Goal: Check status: Check status

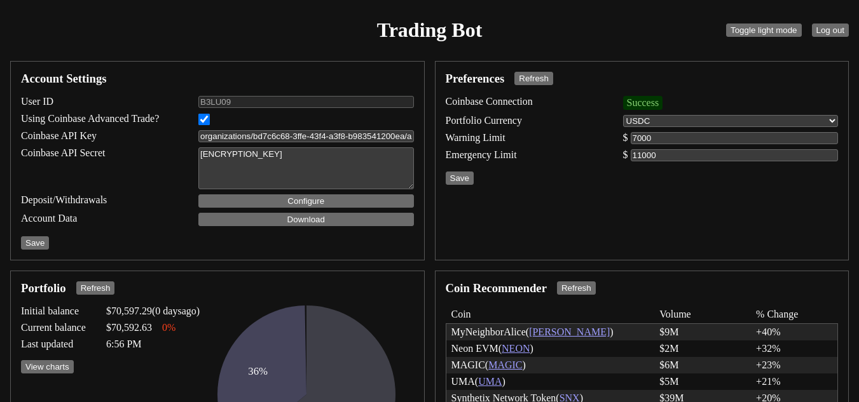
select select "USDC"
select select "ACTIVE"
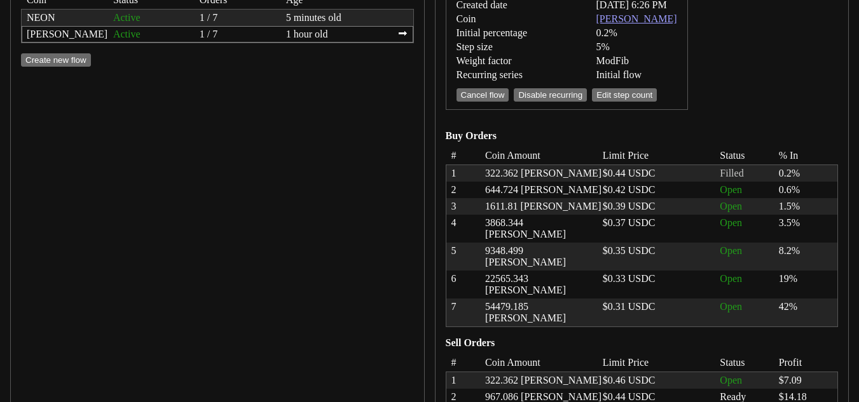
scroll to position [553, 0]
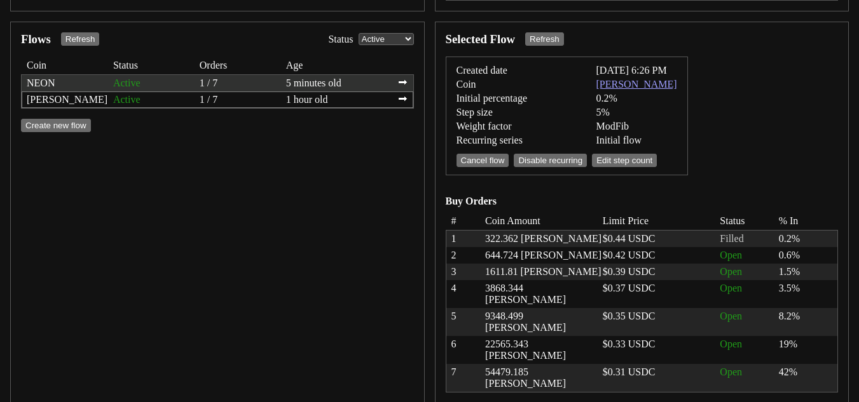
click at [163, 79] on div "Active" at bounding box center [151, 83] width 76 height 11
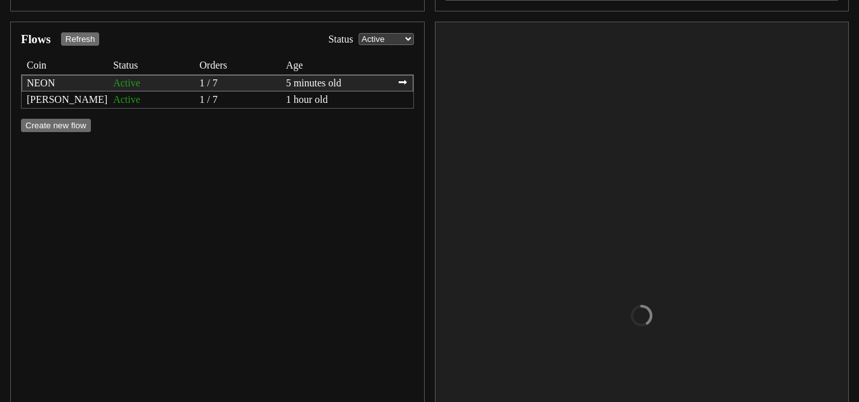
scroll to position [575, 0]
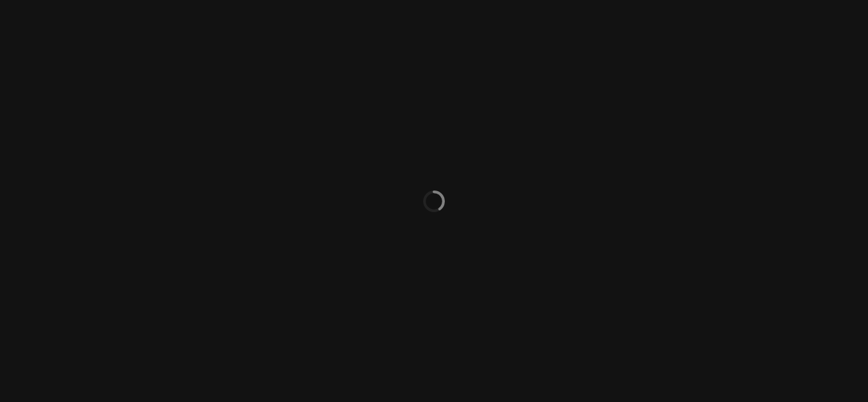
select select "ACTIVE"
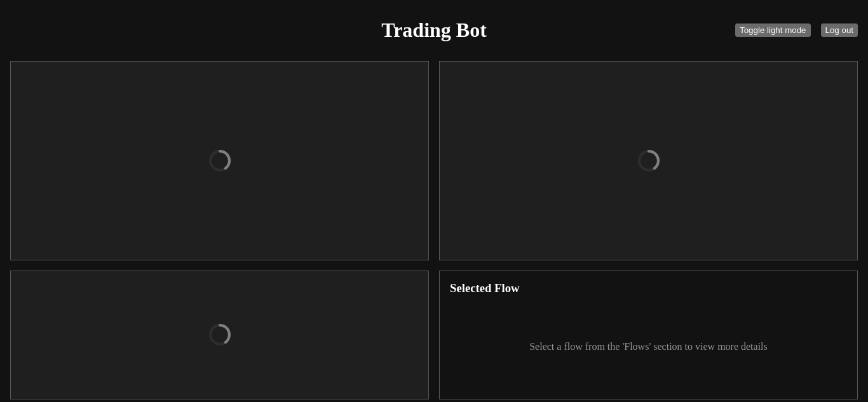
checkbox input "true"
type input "organizations/bd7c6c68-3ffe-43f4-a3f8-b983541200ea/apiKeys/a307a0ed-e3b6-4522-b…"
type textarea "[ENCRYPTION_KEY]"
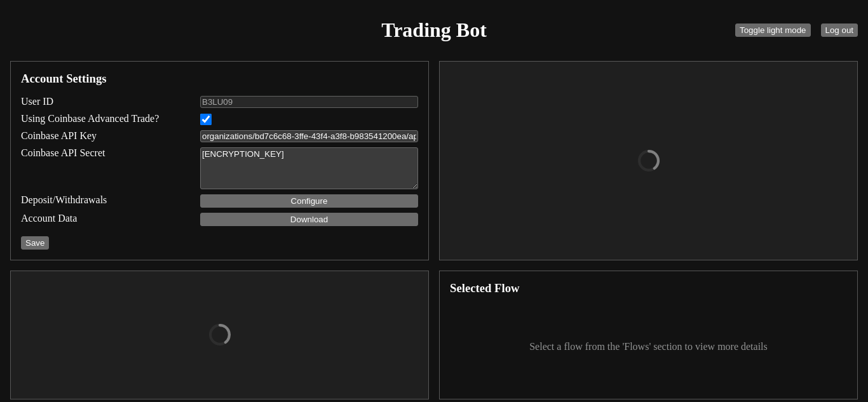
select select "USDC"
type input "7000"
type input "11000"
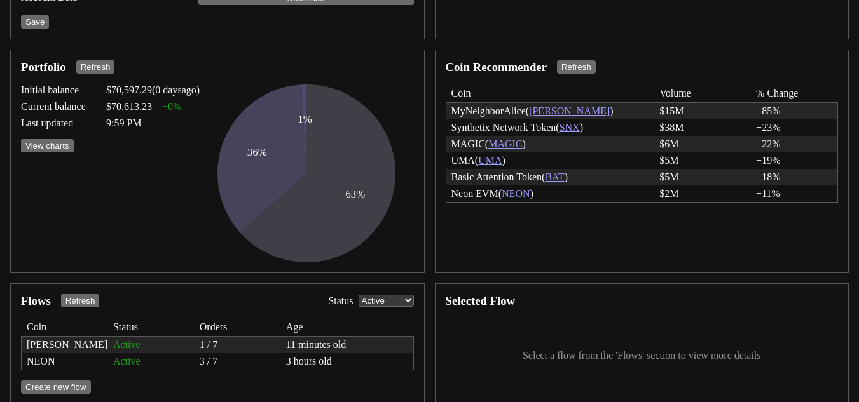
scroll to position [238, 0]
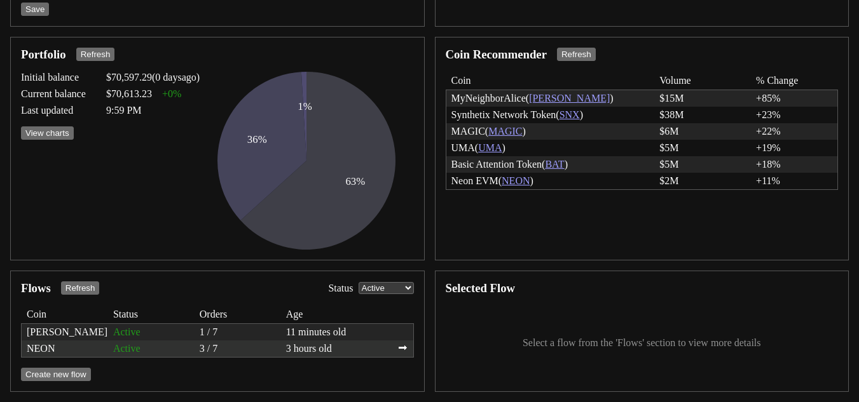
click at [275, 349] on div "3 / 7" at bounding box center [238, 348] width 76 height 11
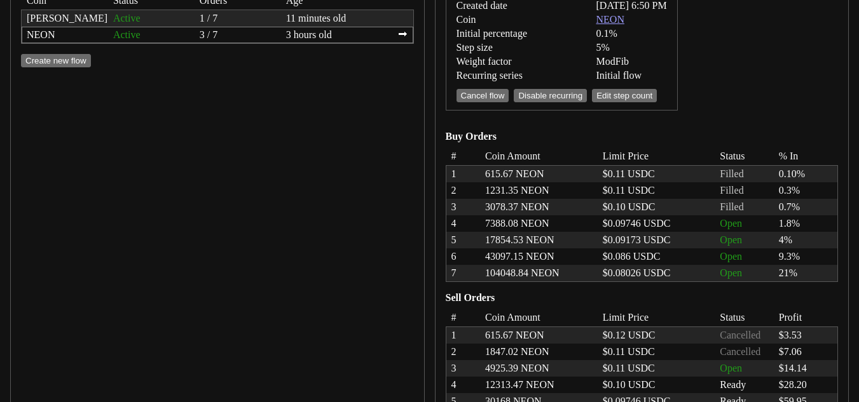
scroll to position [485, 0]
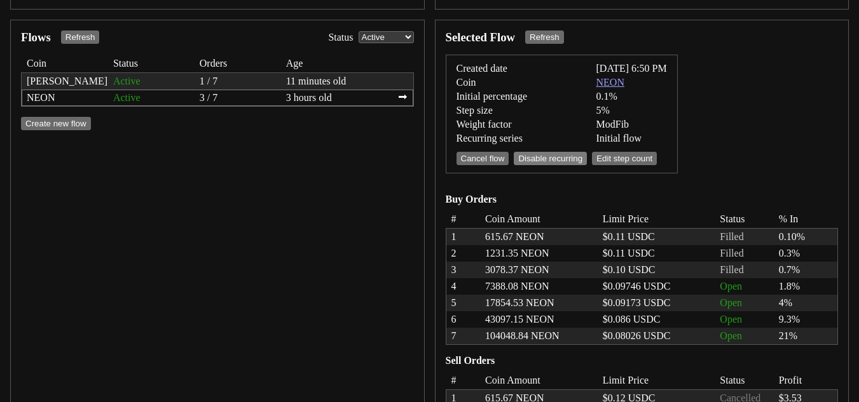
click at [567, 154] on button "Disable recurring" at bounding box center [550, 158] width 73 height 13
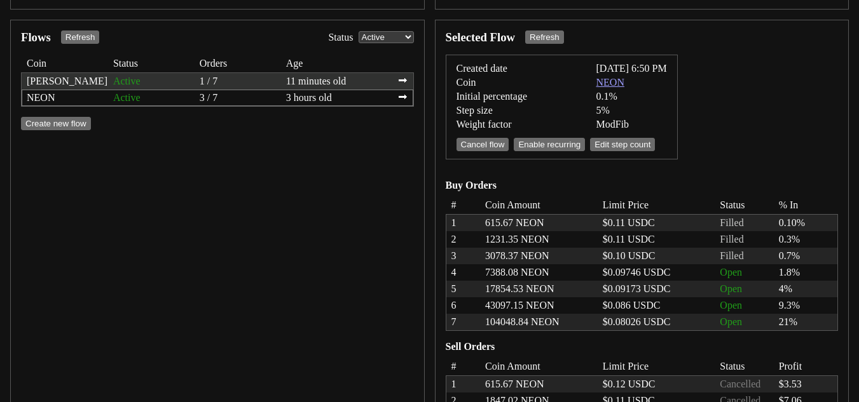
click at [260, 90] on div "ALICE Active 1 / 7 11 minutes old ⮕" at bounding box center [218, 81] width 392 height 17
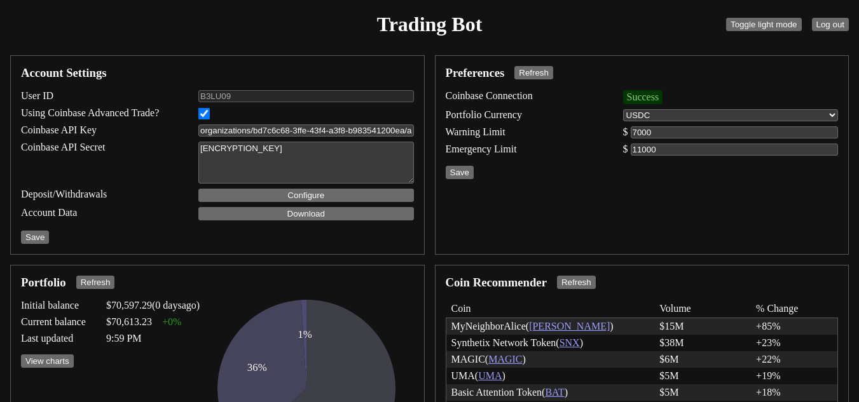
scroll to position [0, 0]
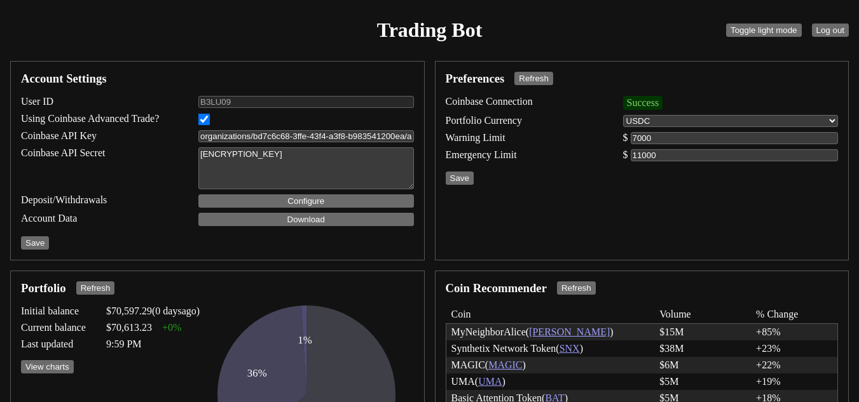
click at [207, 48] on div "Trading Bot Toggle light mode Log out" at bounding box center [429, 30] width 849 height 51
